Goal: Task Accomplishment & Management: Manage account settings

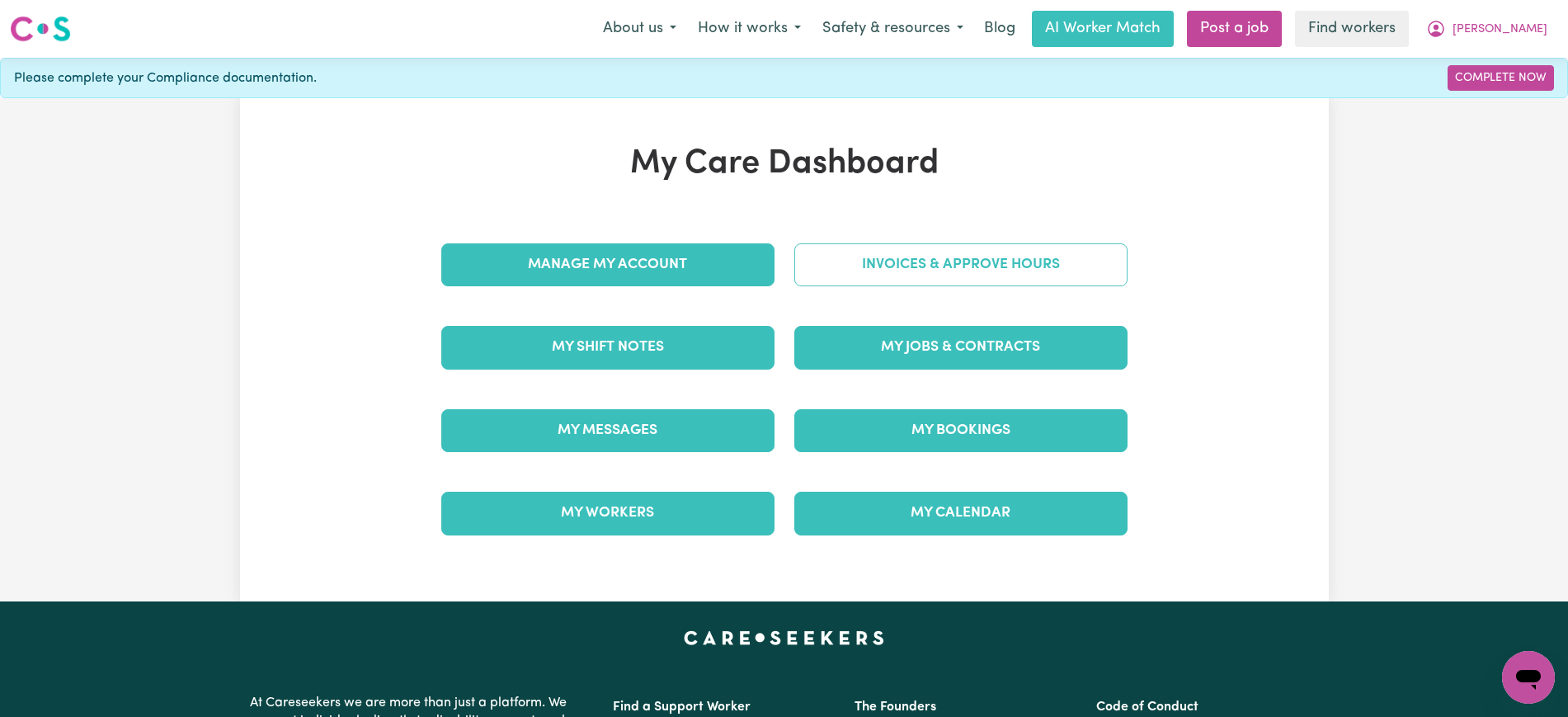
click at [833, 273] on link "Invoices & Approve Hours" at bounding box center [960, 264] width 333 height 43
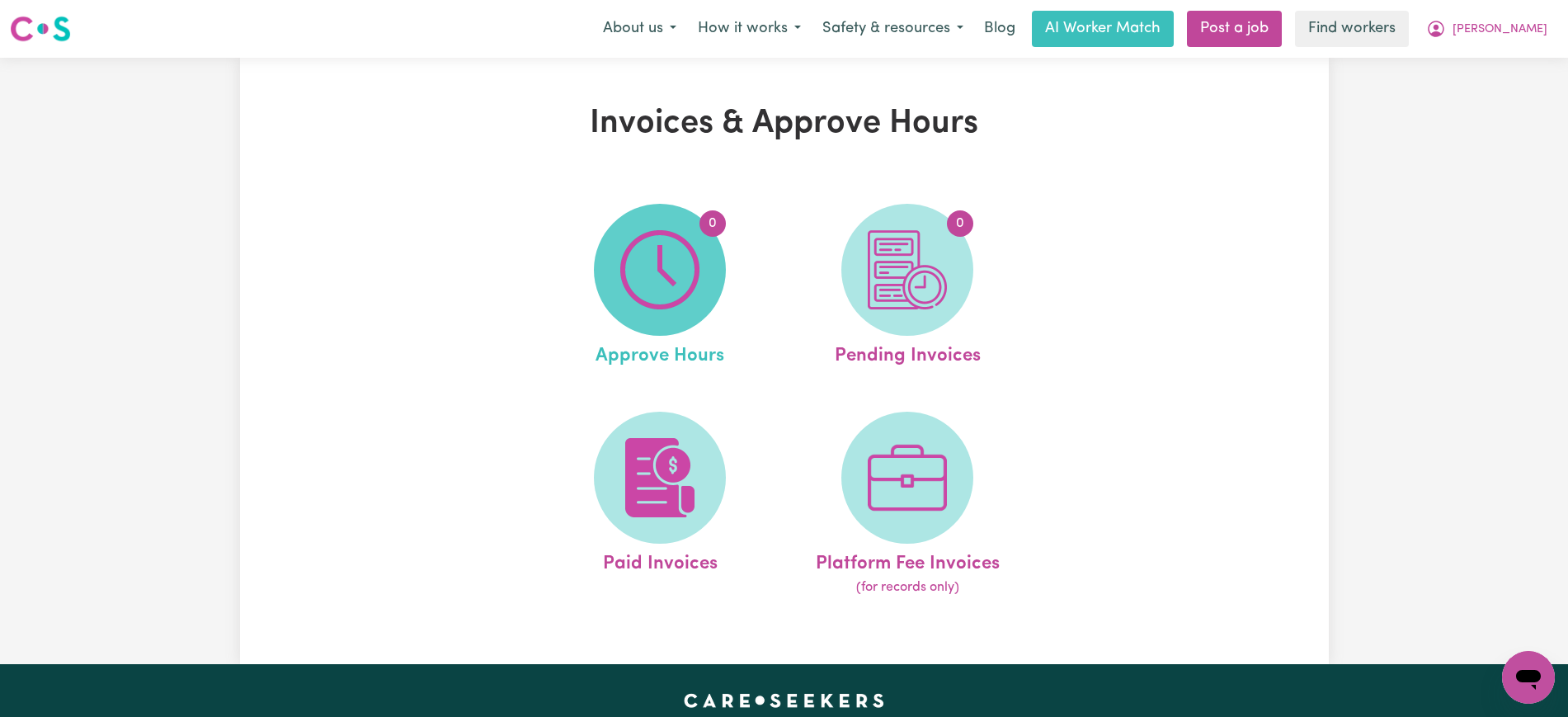
click at [677, 298] on img at bounding box center [661, 270] width 79 height 79
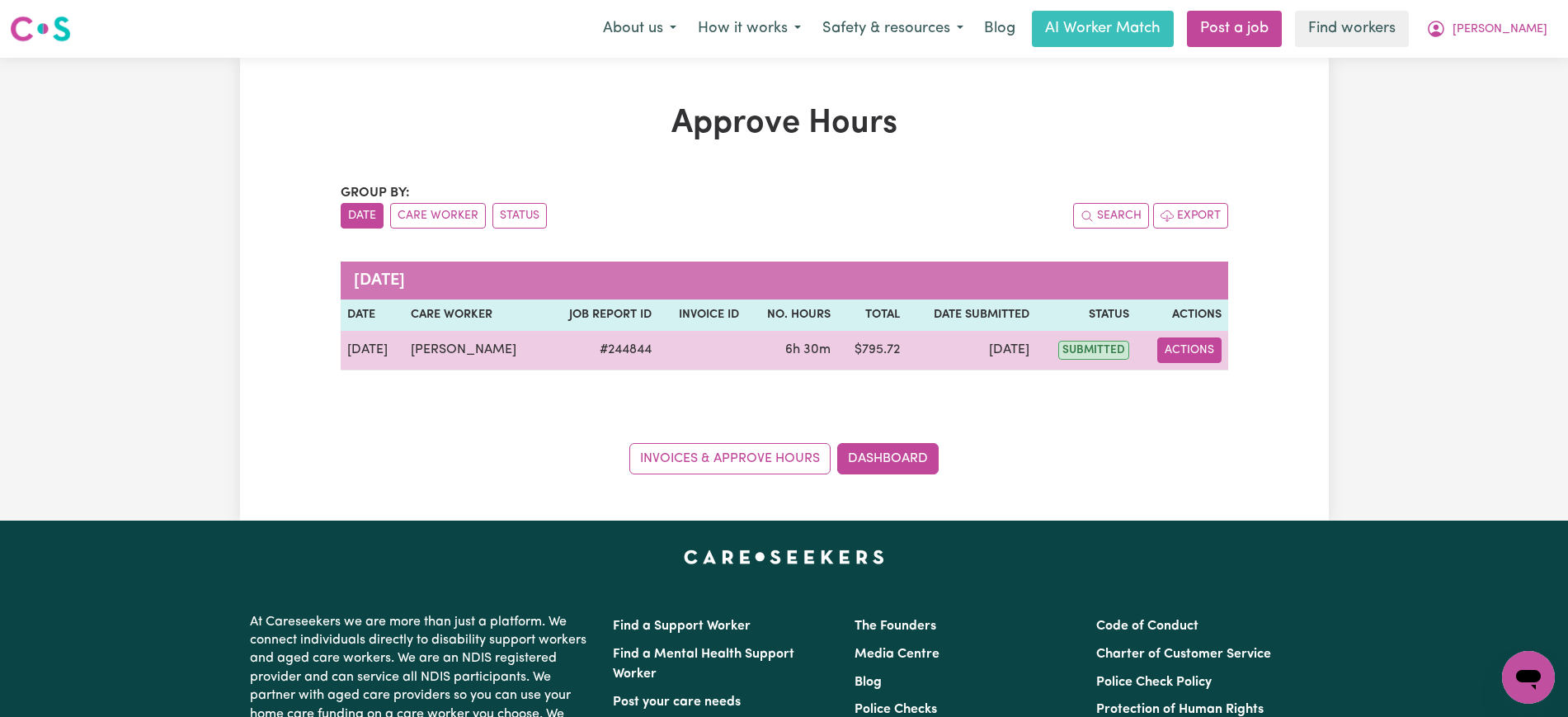
click at [1186, 350] on button "Actions" at bounding box center [1189, 350] width 64 height 26
click at [1201, 395] on link "View Job Report" at bounding box center [1231, 388] width 141 height 33
select select "pm"
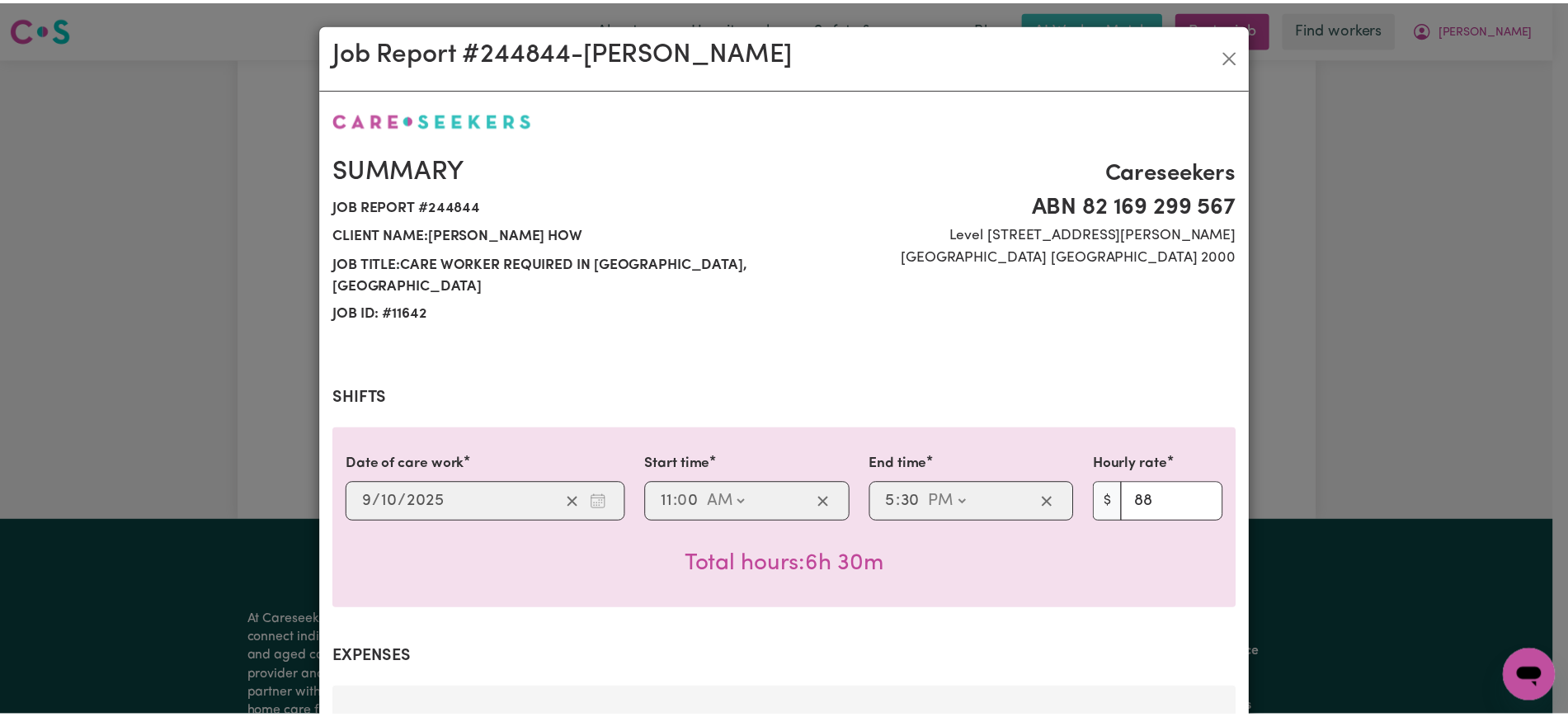
scroll to position [819, 0]
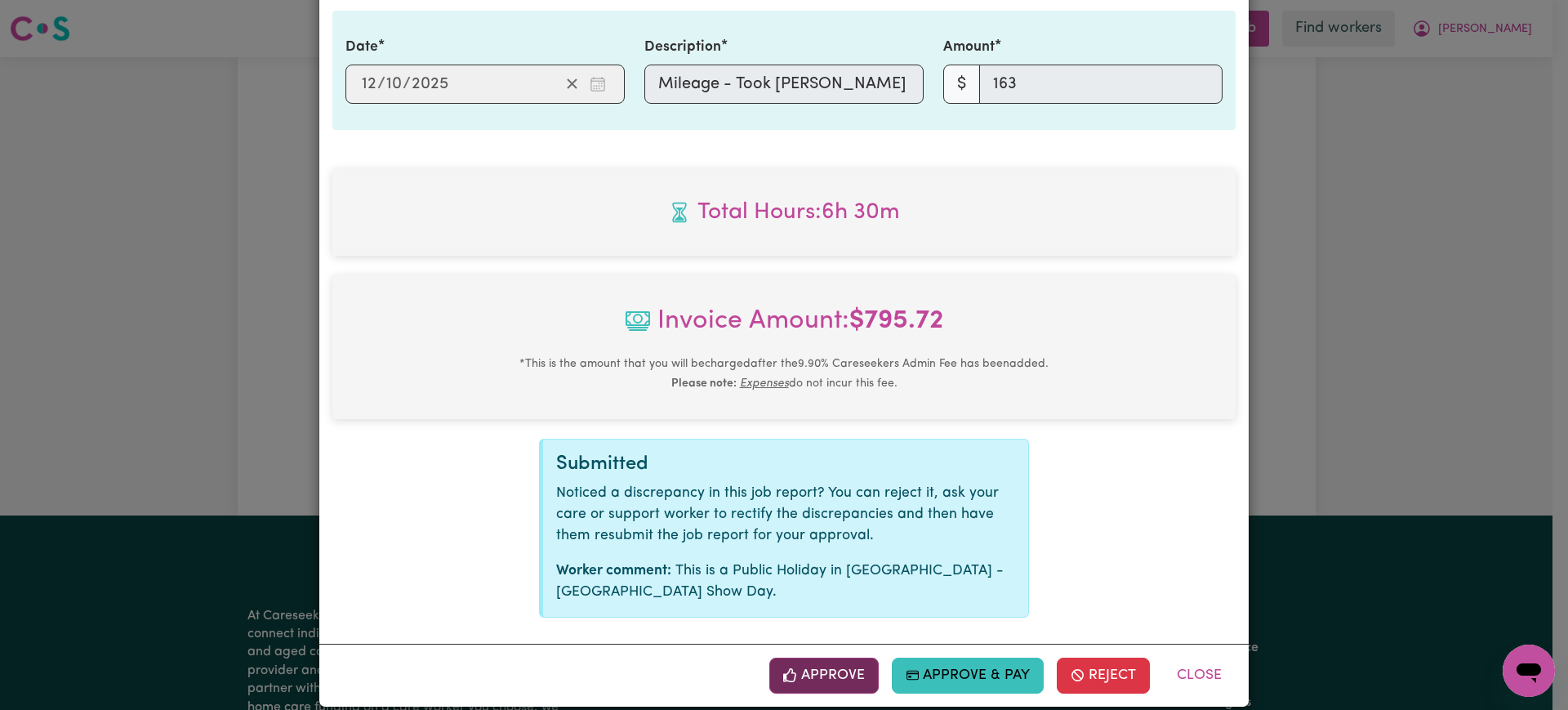
click at [847, 658] on button "Approve" at bounding box center [823, 675] width 110 height 36
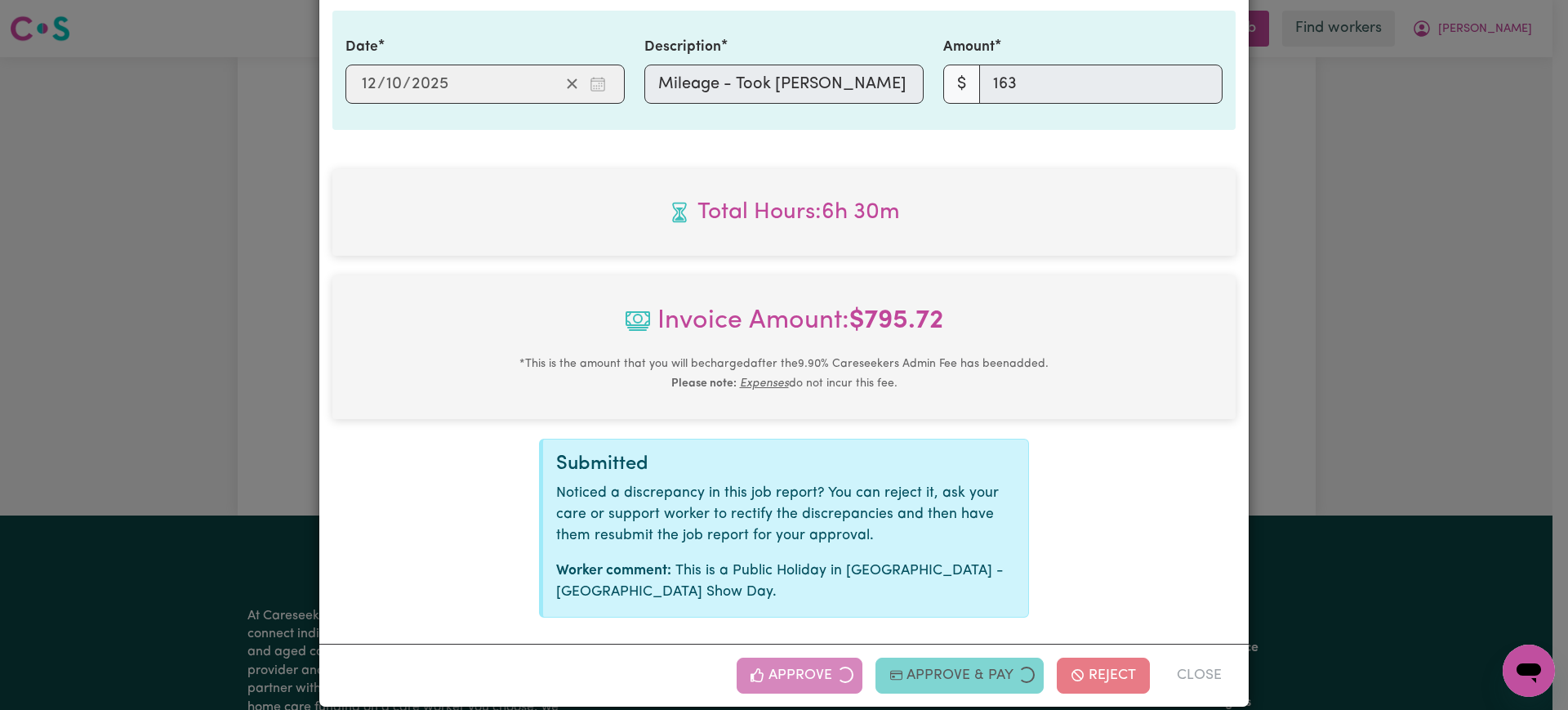
drag, startPoint x: 1380, startPoint y: 416, endPoint x: 1041, endPoint y: 452, distance: 340.9
click at [1381, 415] on div "Job Report # 244844 - [PERSON_NAME] Summary Job report # 244844 Client name: [P…" at bounding box center [784, 355] width 1568 height 710
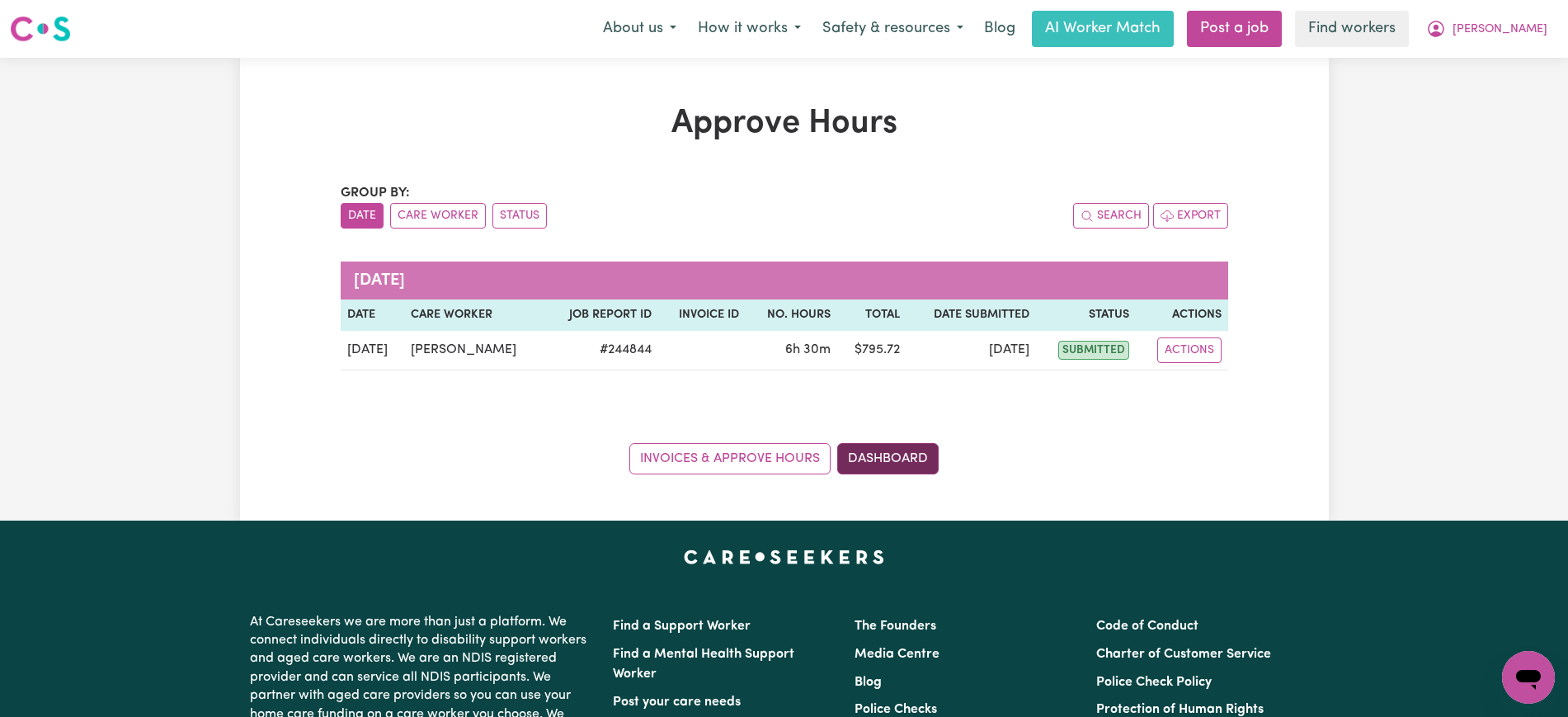
click at [897, 466] on link "Dashboard" at bounding box center [888, 458] width 101 height 31
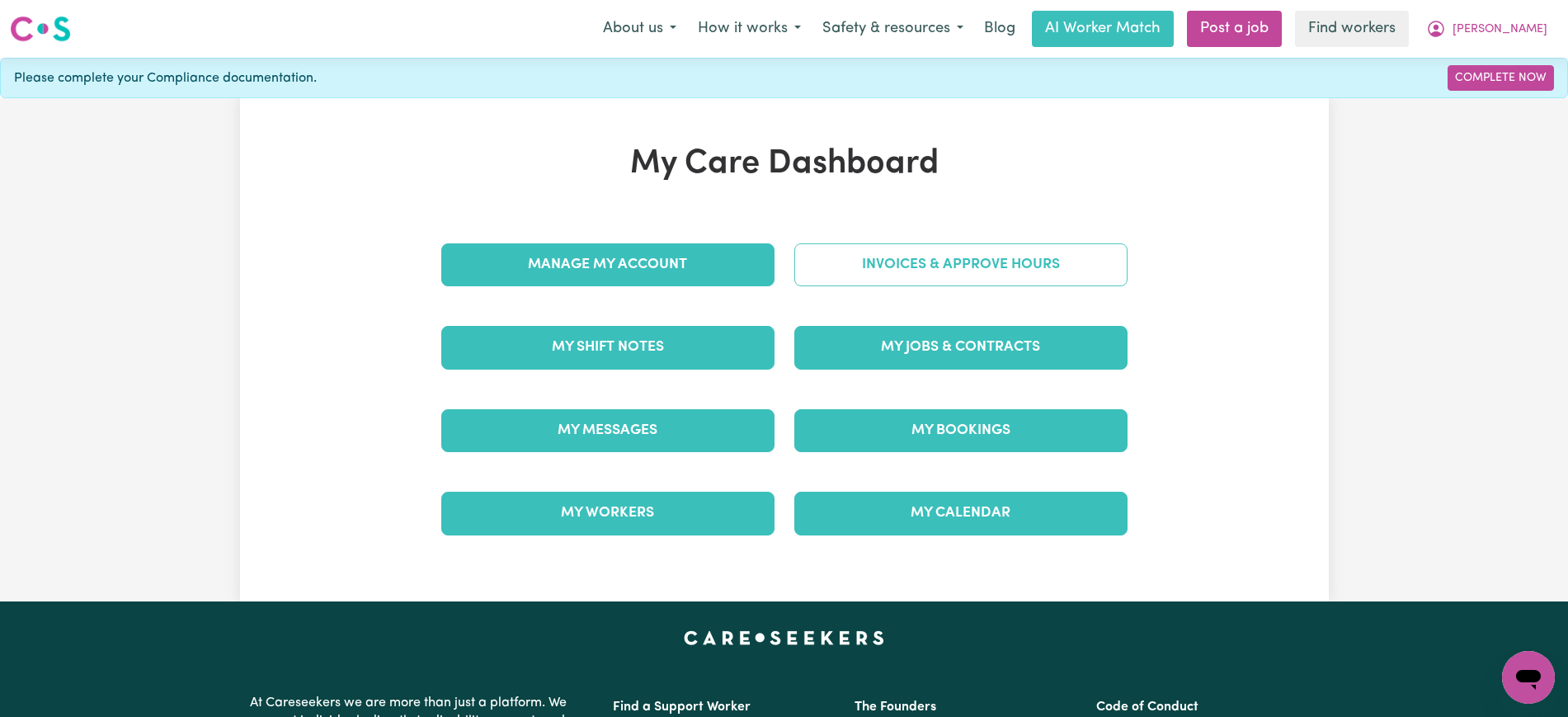
click at [915, 264] on link "Invoices & Approve Hours" at bounding box center [960, 264] width 333 height 43
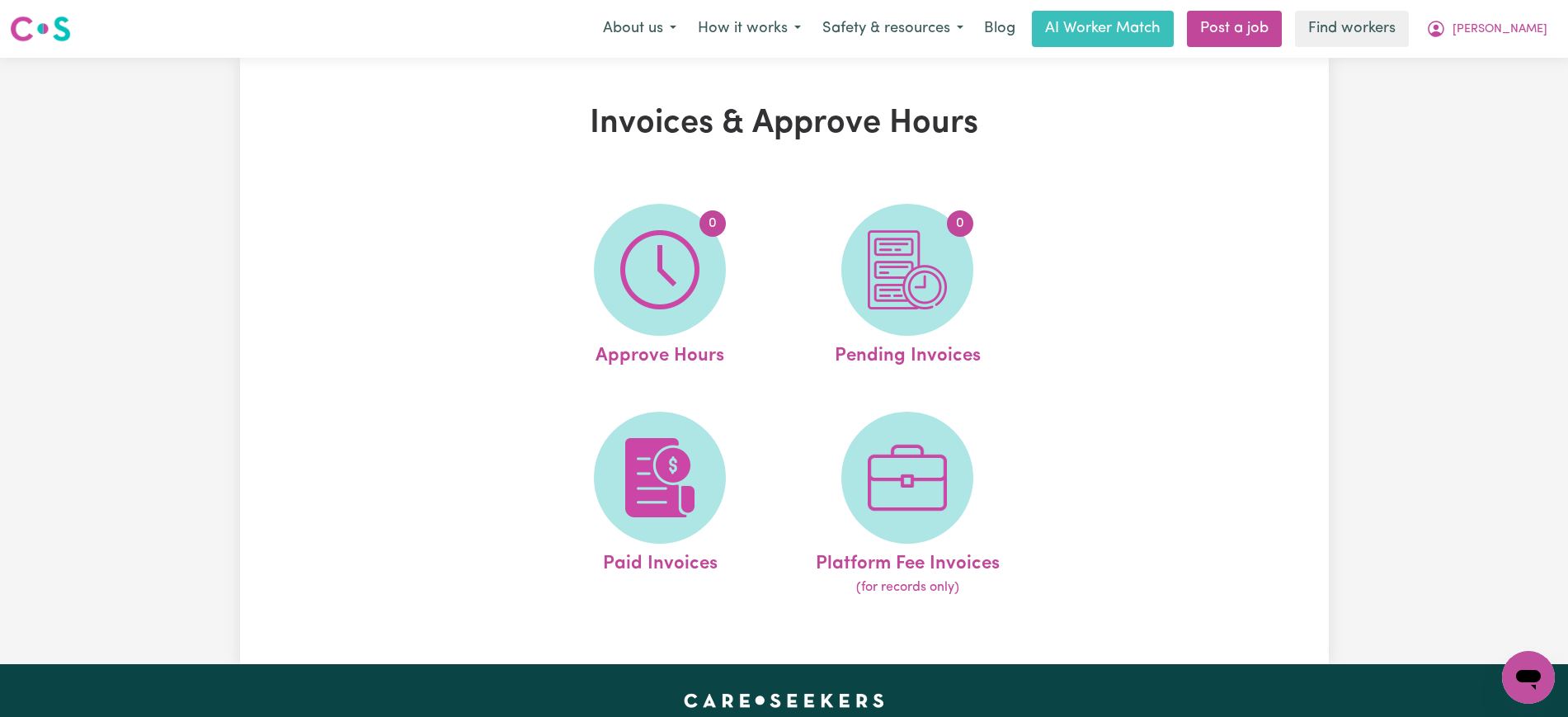
click at [915, 295] on img at bounding box center [907, 270] width 79 height 79
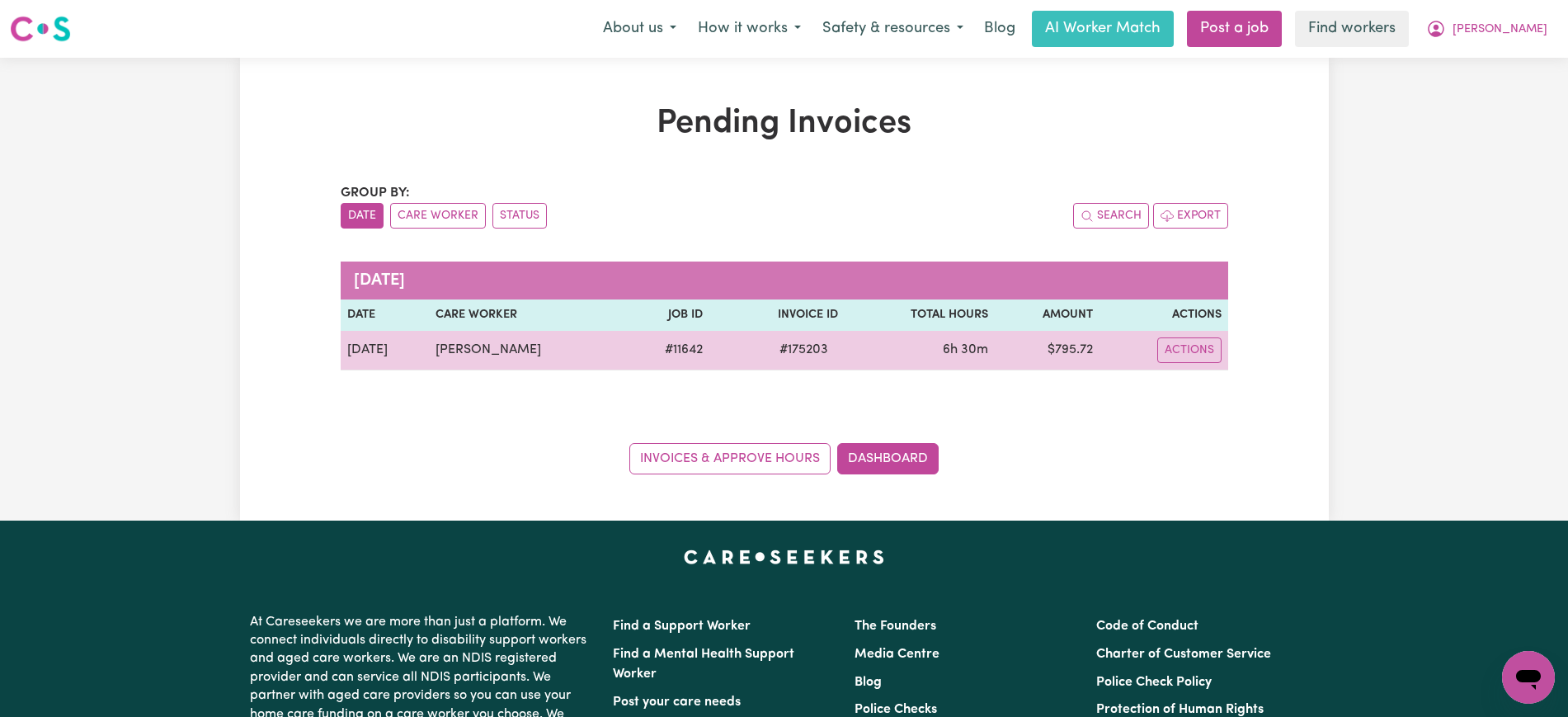
click at [793, 345] on span "# 175203" at bounding box center [803, 349] width 68 height 20
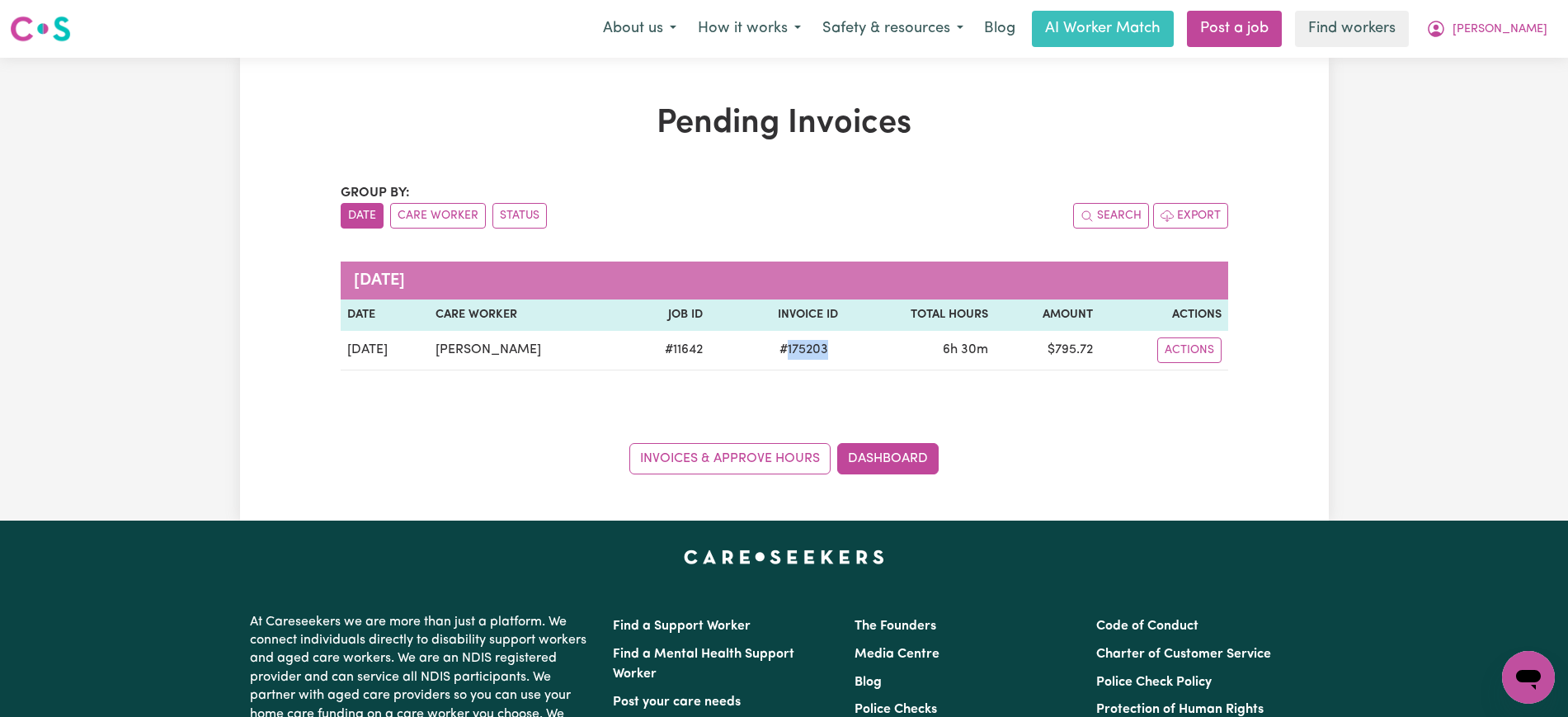
copy span "175203"
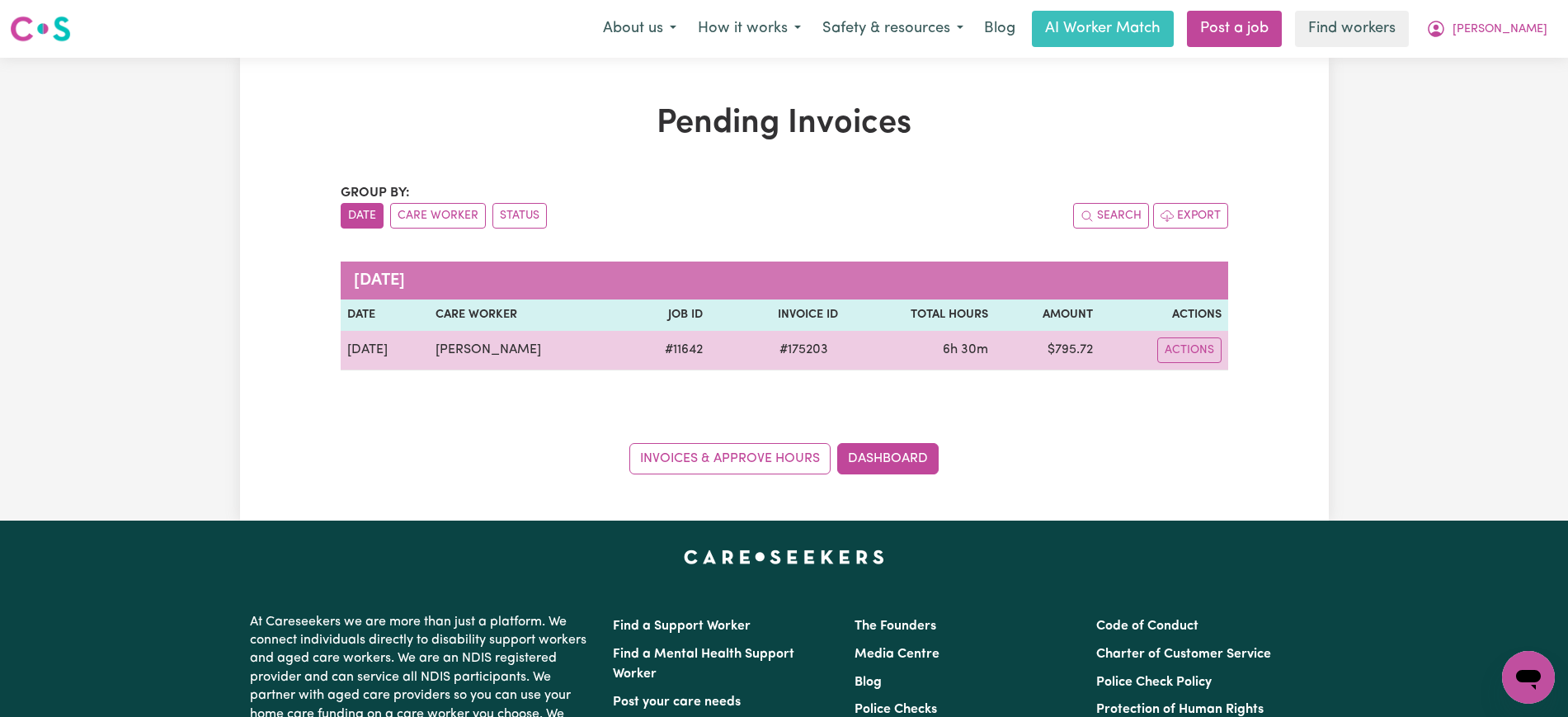
click at [1065, 348] on td "$ 795.72" at bounding box center [1047, 351] width 105 height 40
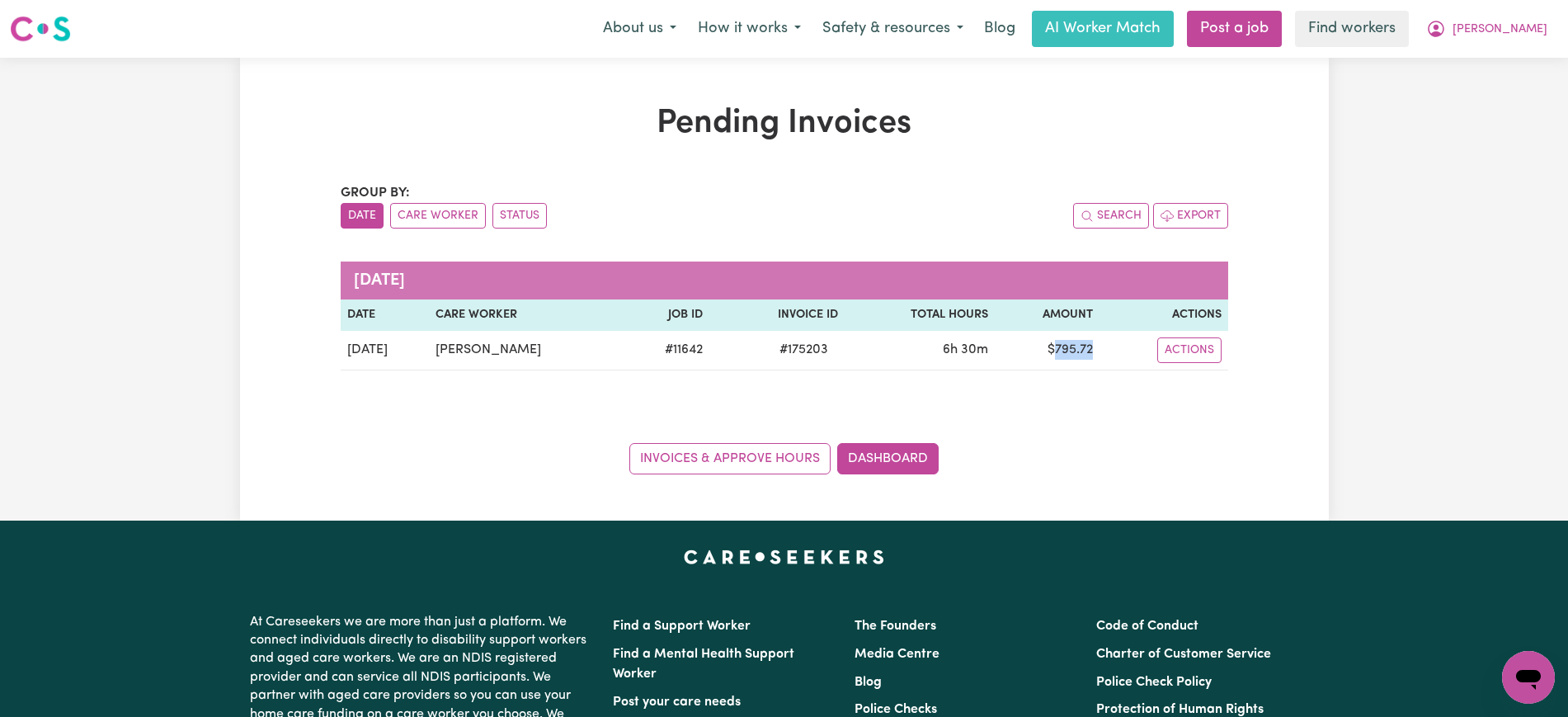
copy td "795.72"
click at [1512, 23] on span "[PERSON_NAME]" at bounding box center [1500, 29] width 95 height 18
click at [1508, 88] on link "Logout" at bounding box center [1492, 95] width 131 height 31
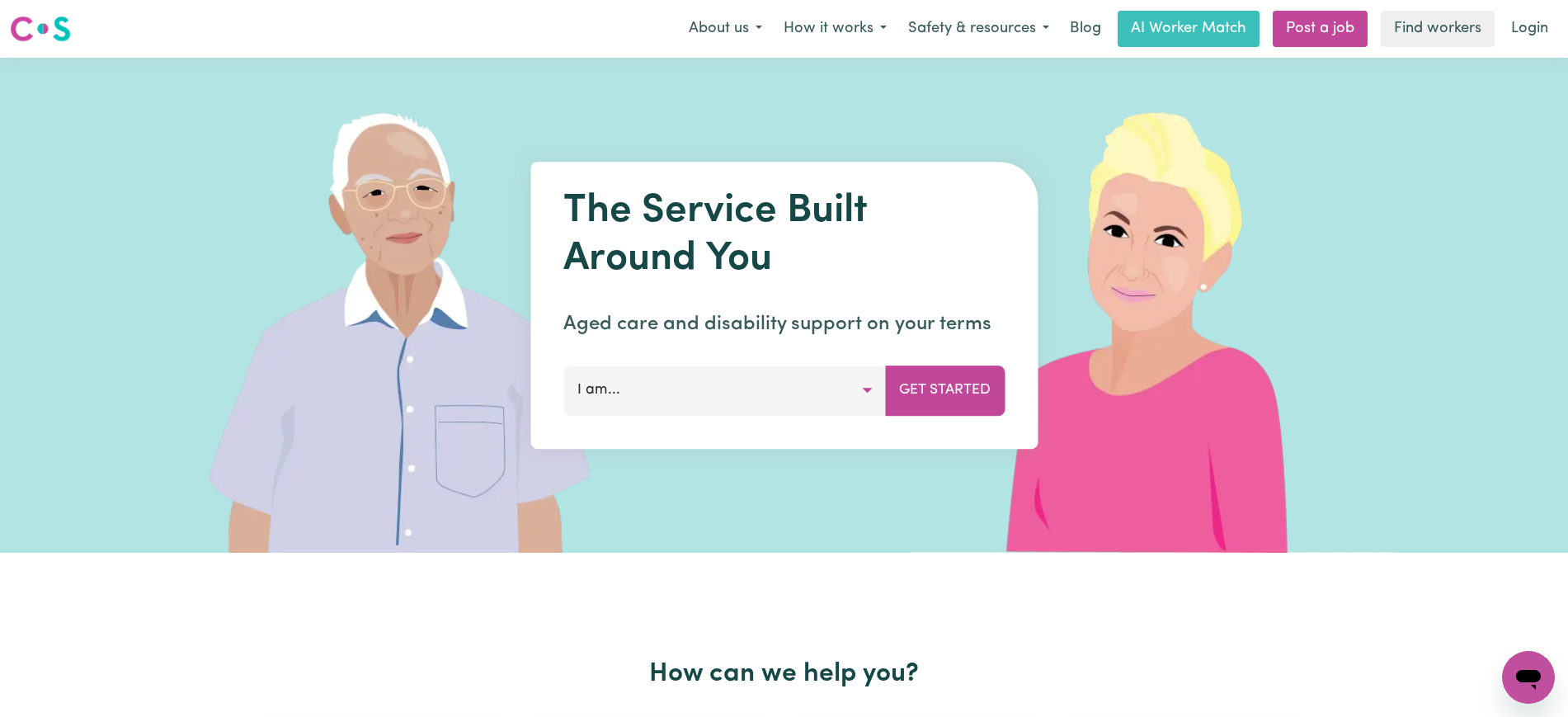
click at [1534, 24] on link "Login" at bounding box center [1530, 28] width 57 height 36
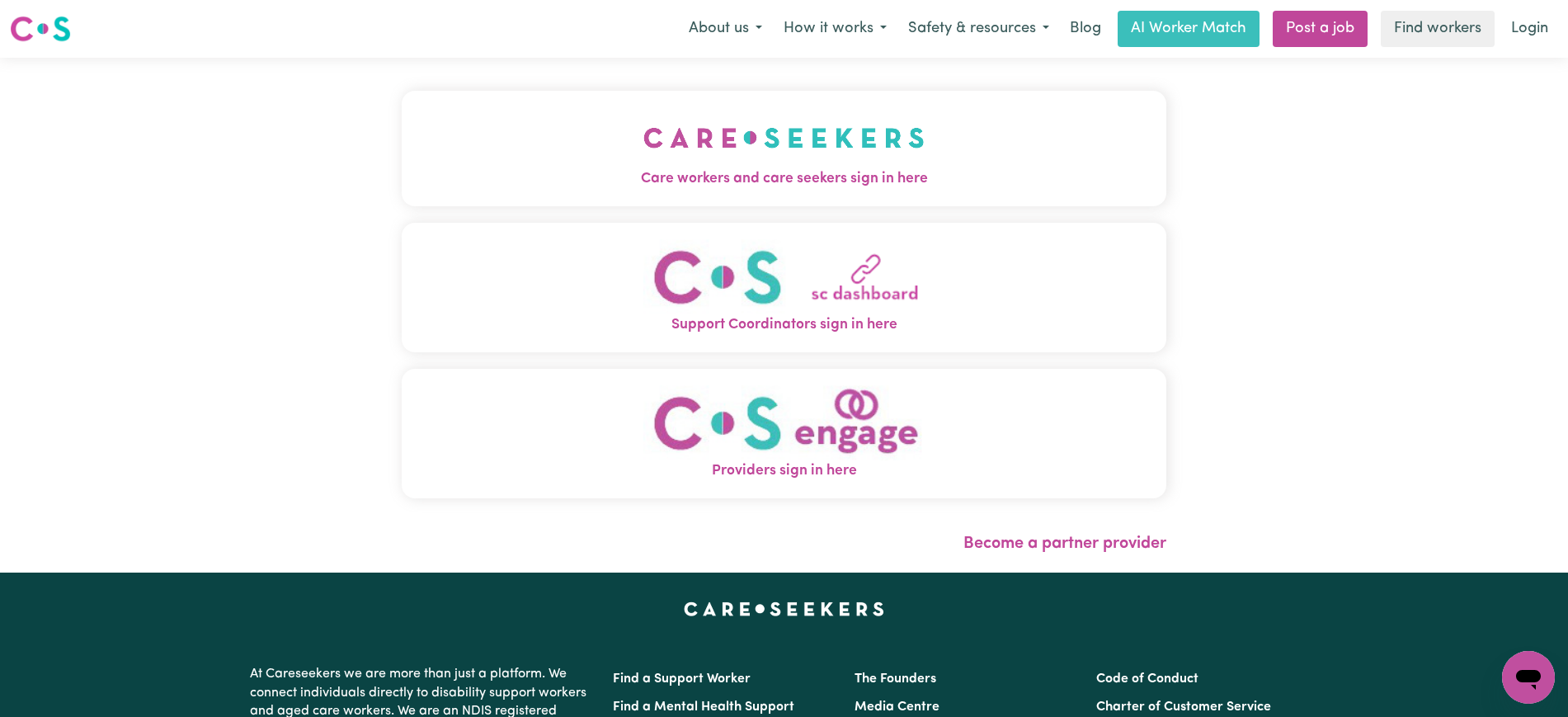
click at [875, 145] on img "Care workers and care seekers sign in here" at bounding box center [784, 137] width 281 height 61
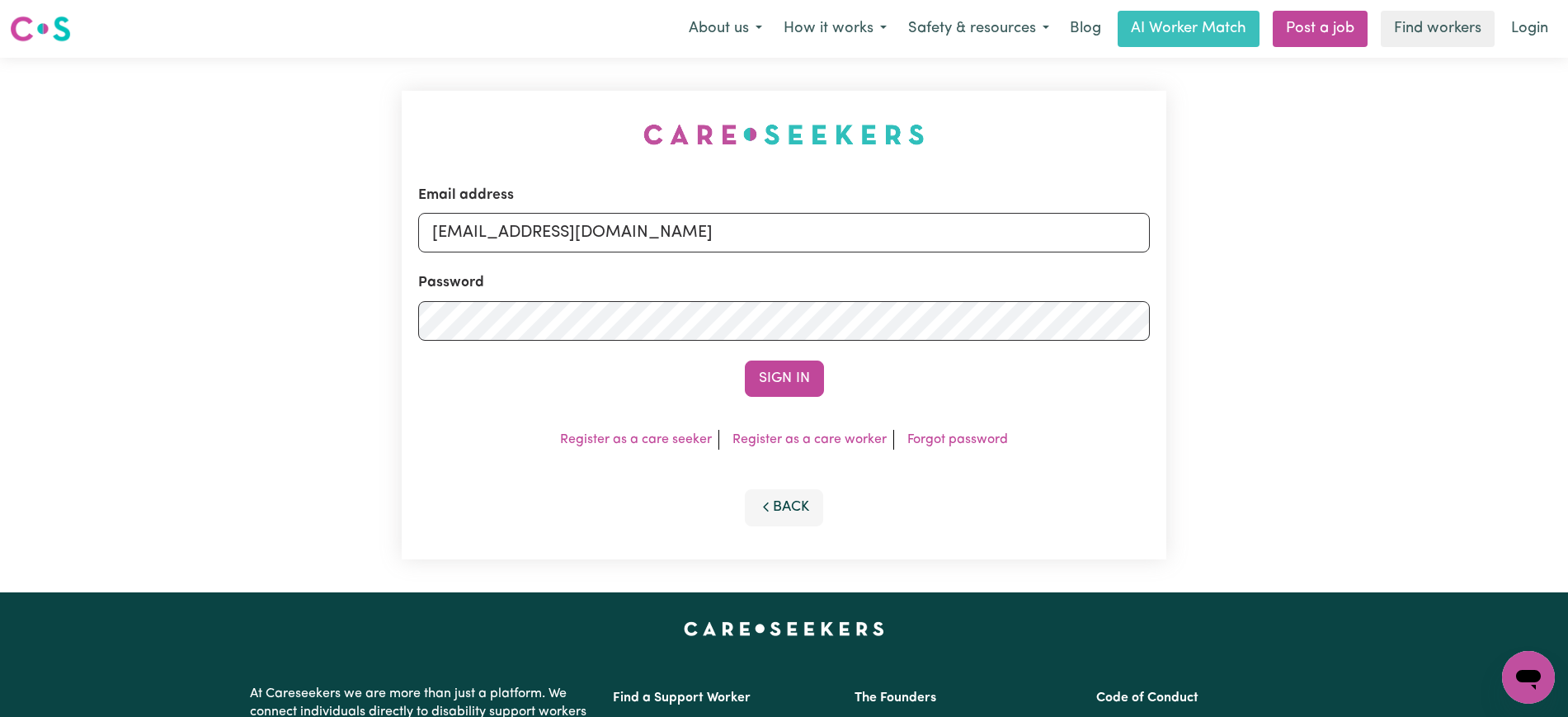
drag, startPoint x: 511, startPoint y: 104, endPoint x: 687, endPoint y: 197, distance: 199.1
click at [515, 104] on div "Email address [EMAIL_ADDRESS][DOMAIN_NAME] Password Sign In Register as a care …" at bounding box center [784, 324] width 784 height 534
drag, startPoint x: 514, startPoint y: 235, endPoint x: 1302, endPoint y: 235, distance: 788.0
click at [1302, 235] on div "Email address [EMAIL_ADDRESS][DOMAIN_NAME] Password Sign In Register as a care …" at bounding box center [784, 324] width 1568 height 534
type input "[EMAIL_ADDRESS][DOMAIN_NAME]"
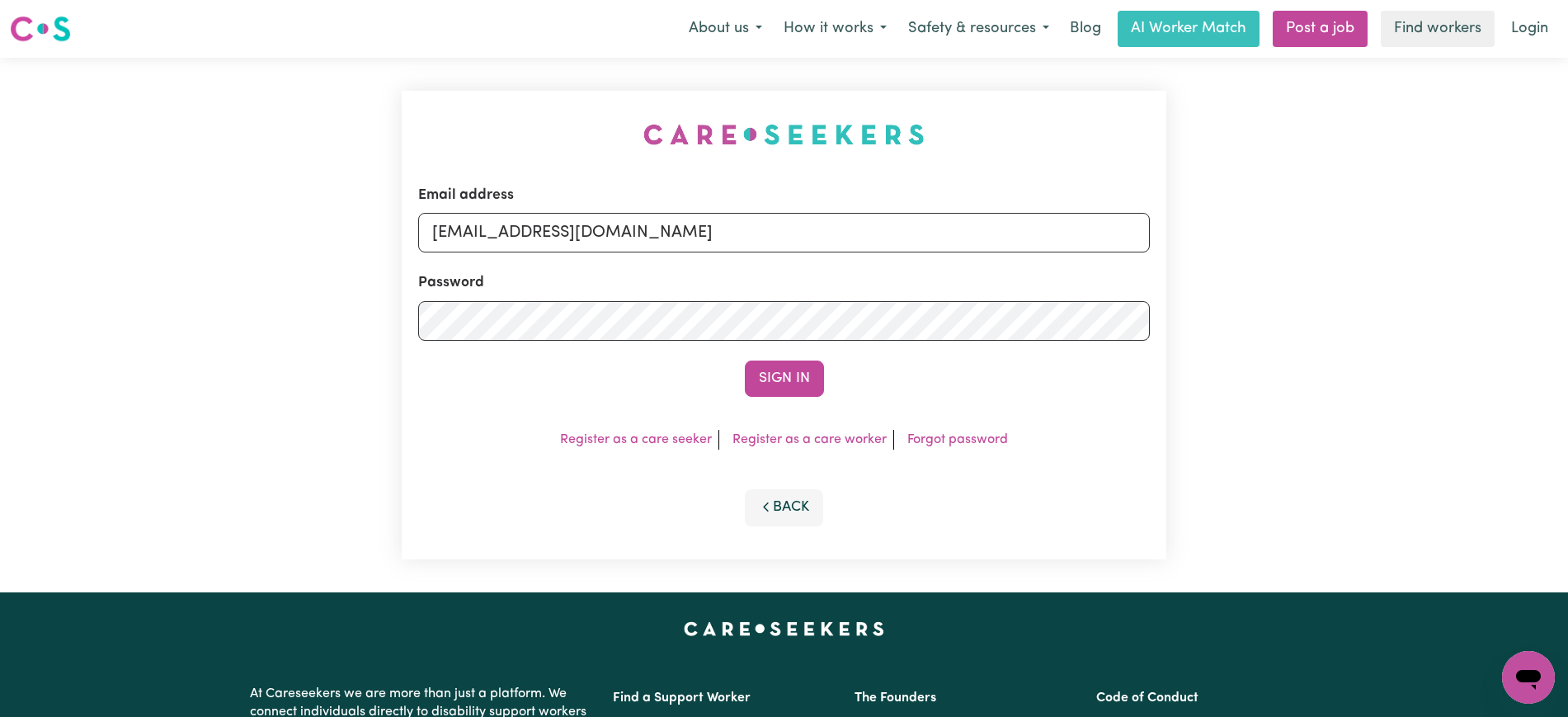
click at [745, 360] on button "Sign In" at bounding box center [784, 378] width 79 height 36
